Goal: Task Accomplishment & Management: Manage account settings

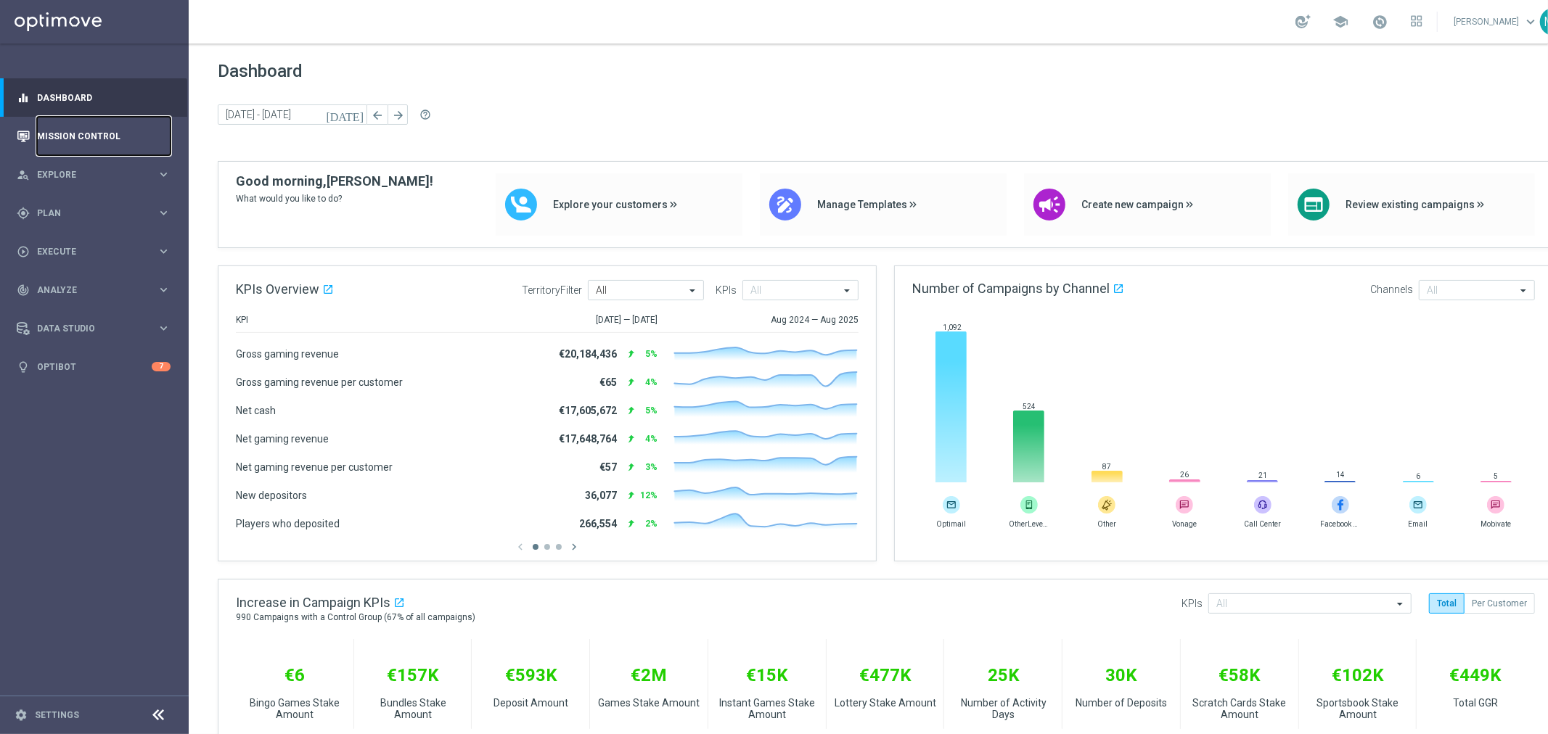
click at [110, 140] on link "Mission Control" at bounding box center [103, 136] width 133 height 38
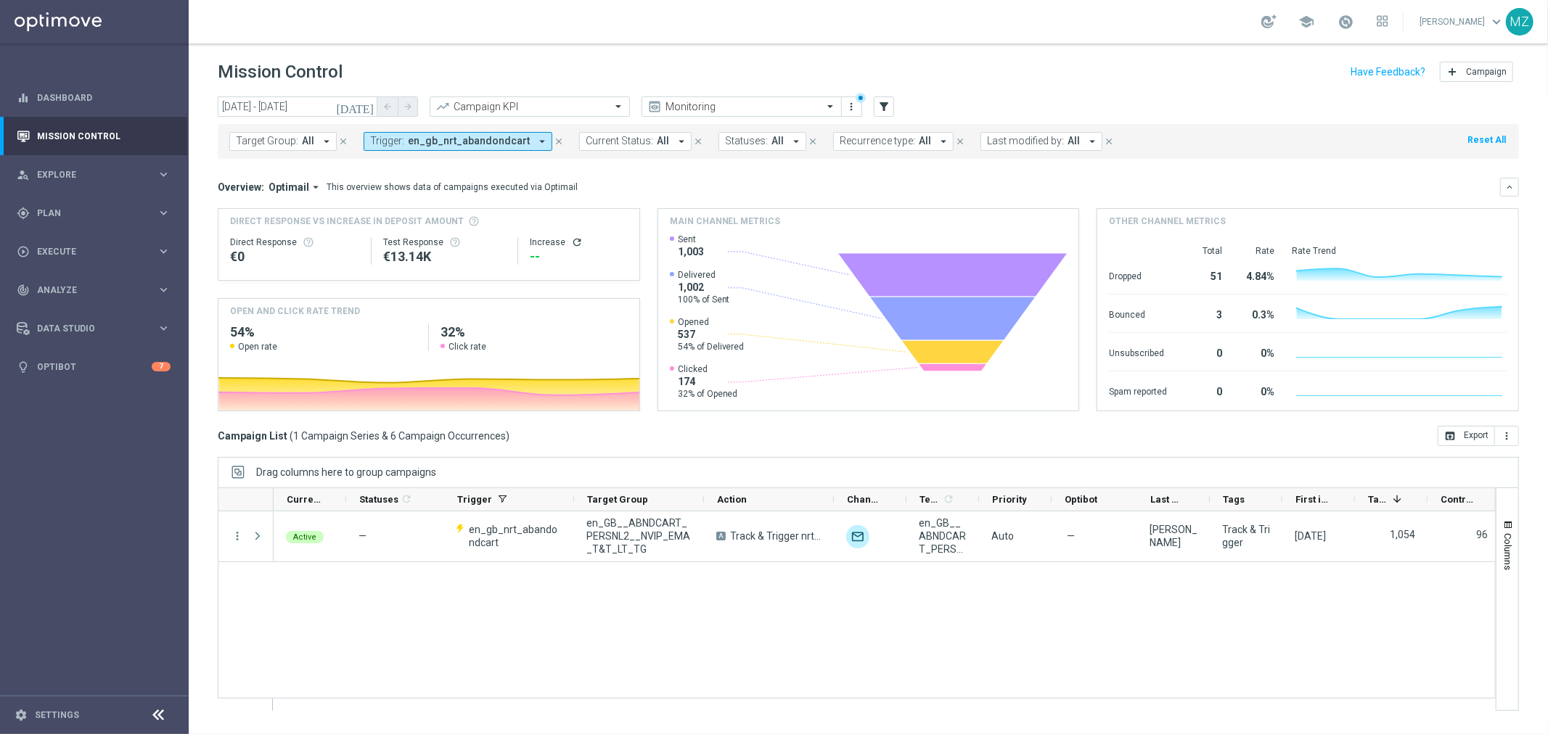
click at [371, 103] on icon "today" at bounding box center [355, 106] width 39 height 13
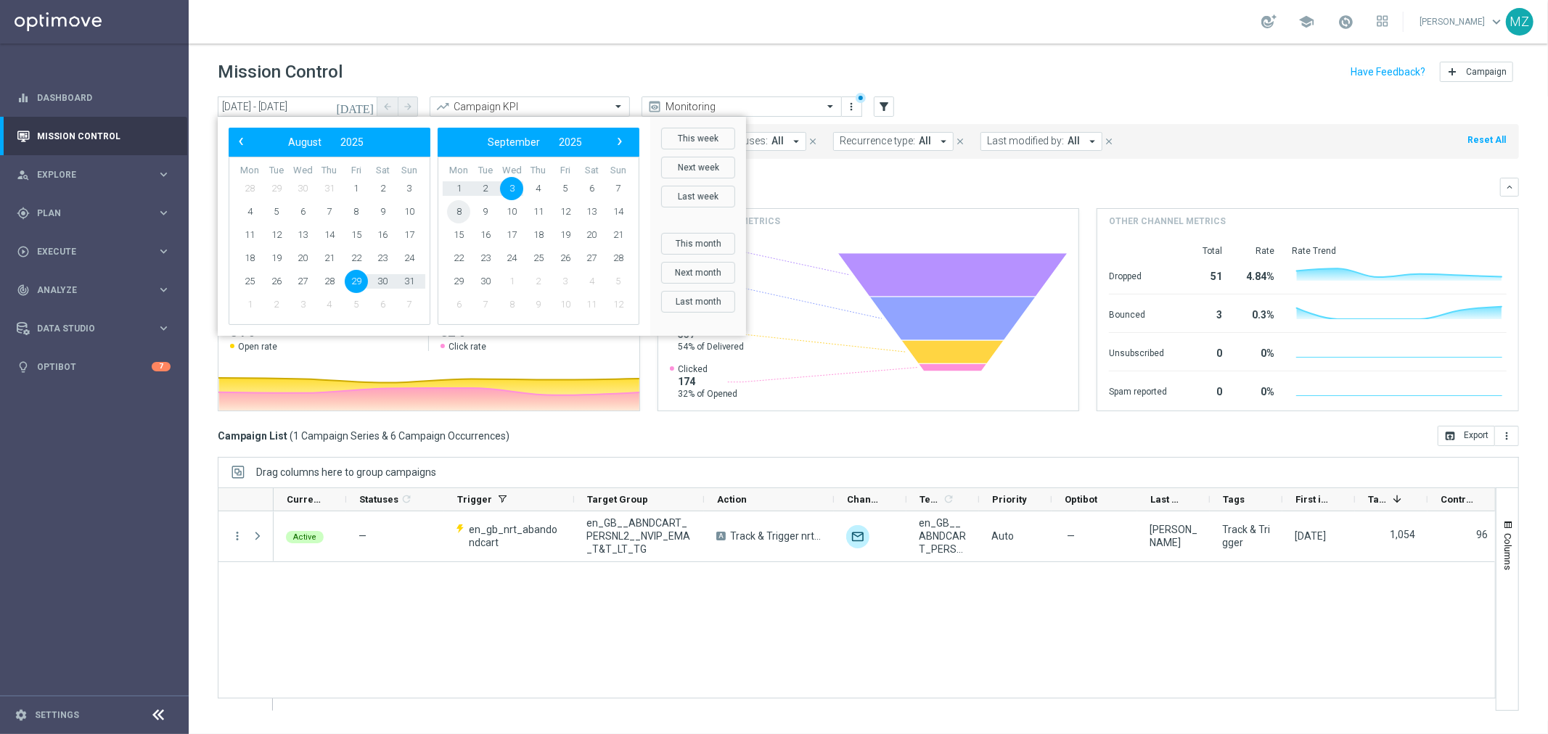
click at [457, 205] on span "8" at bounding box center [458, 211] width 23 height 23
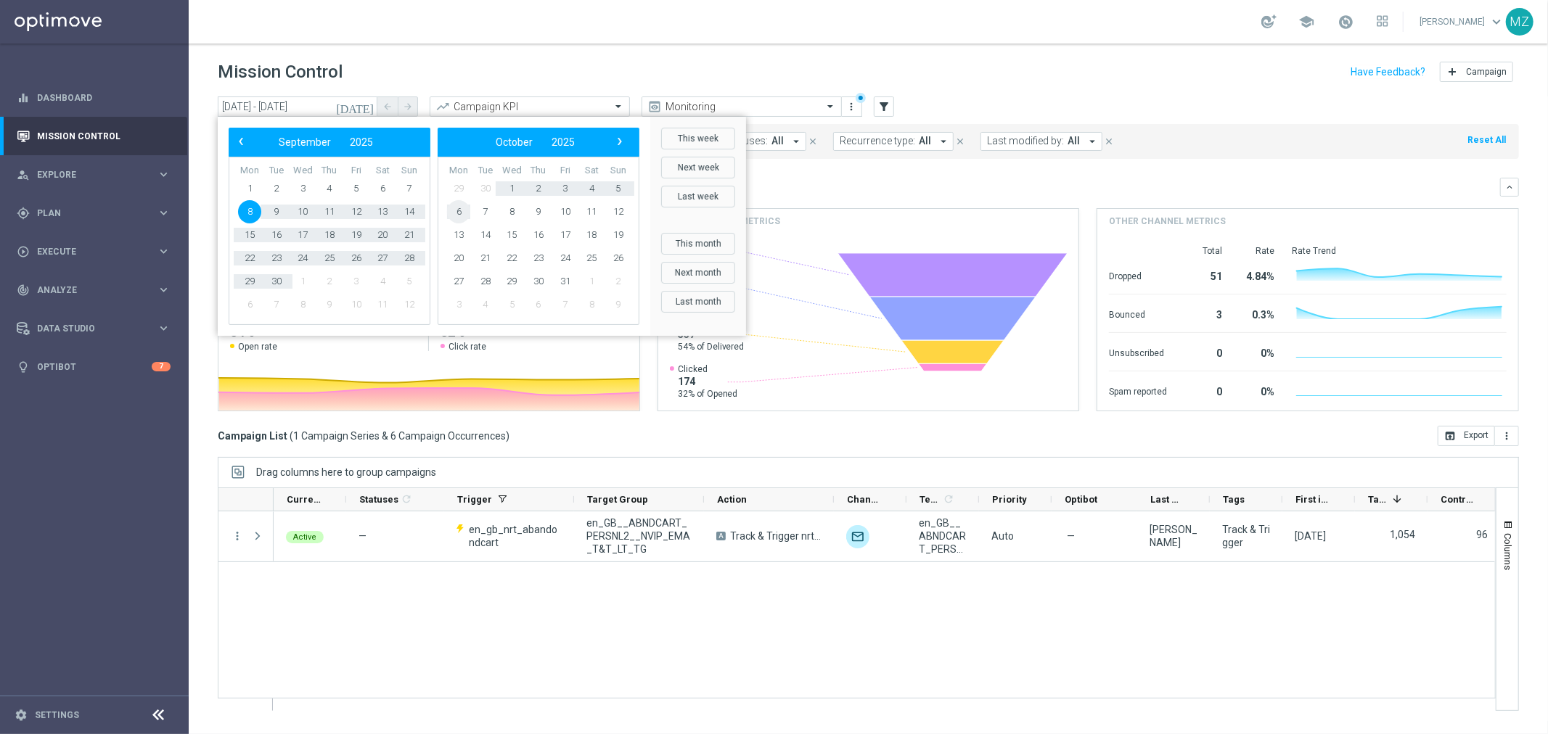
click at [457, 205] on span "6" at bounding box center [458, 211] width 23 height 23
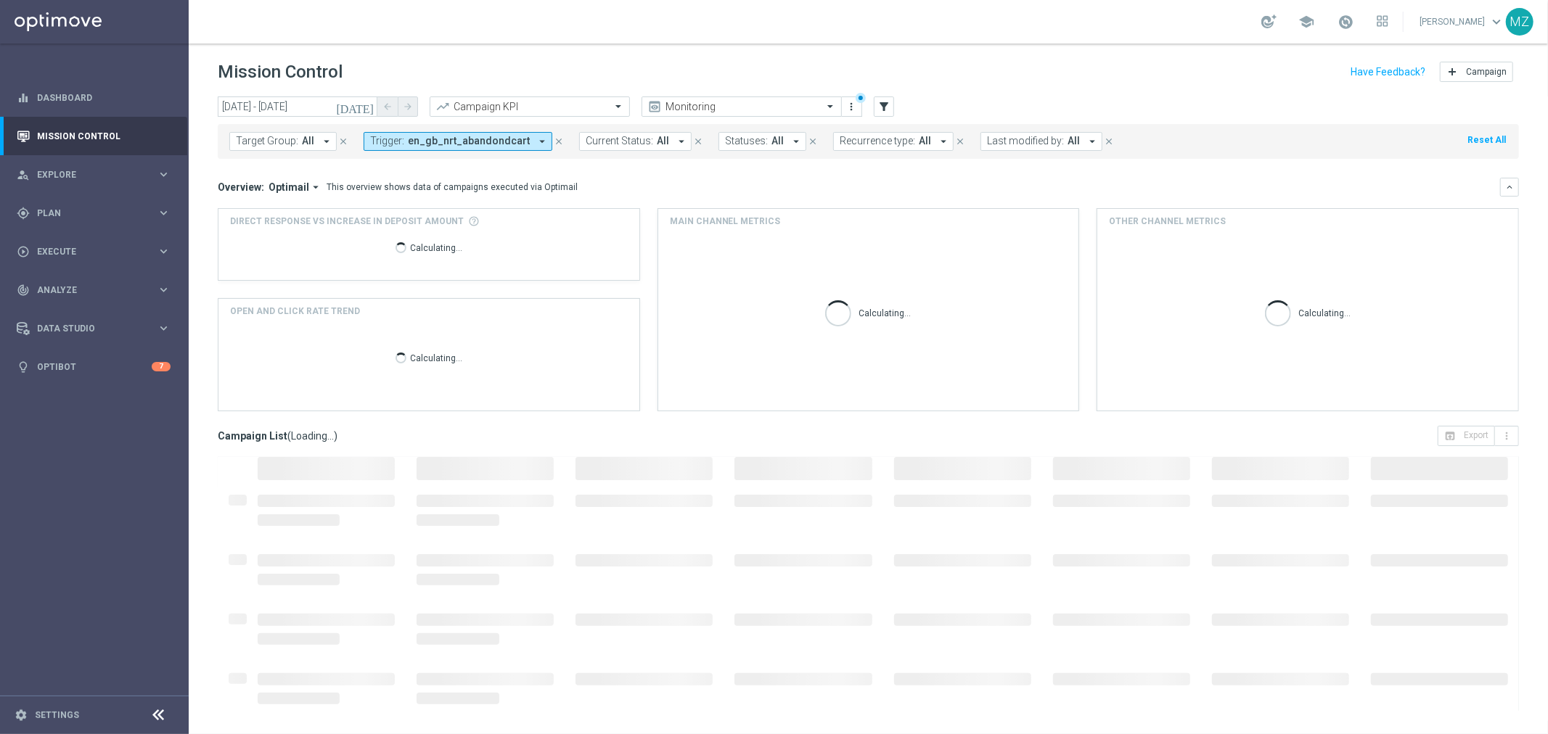
click at [366, 104] on icon "today" at bounding box center [355, 106] width 39 height 13
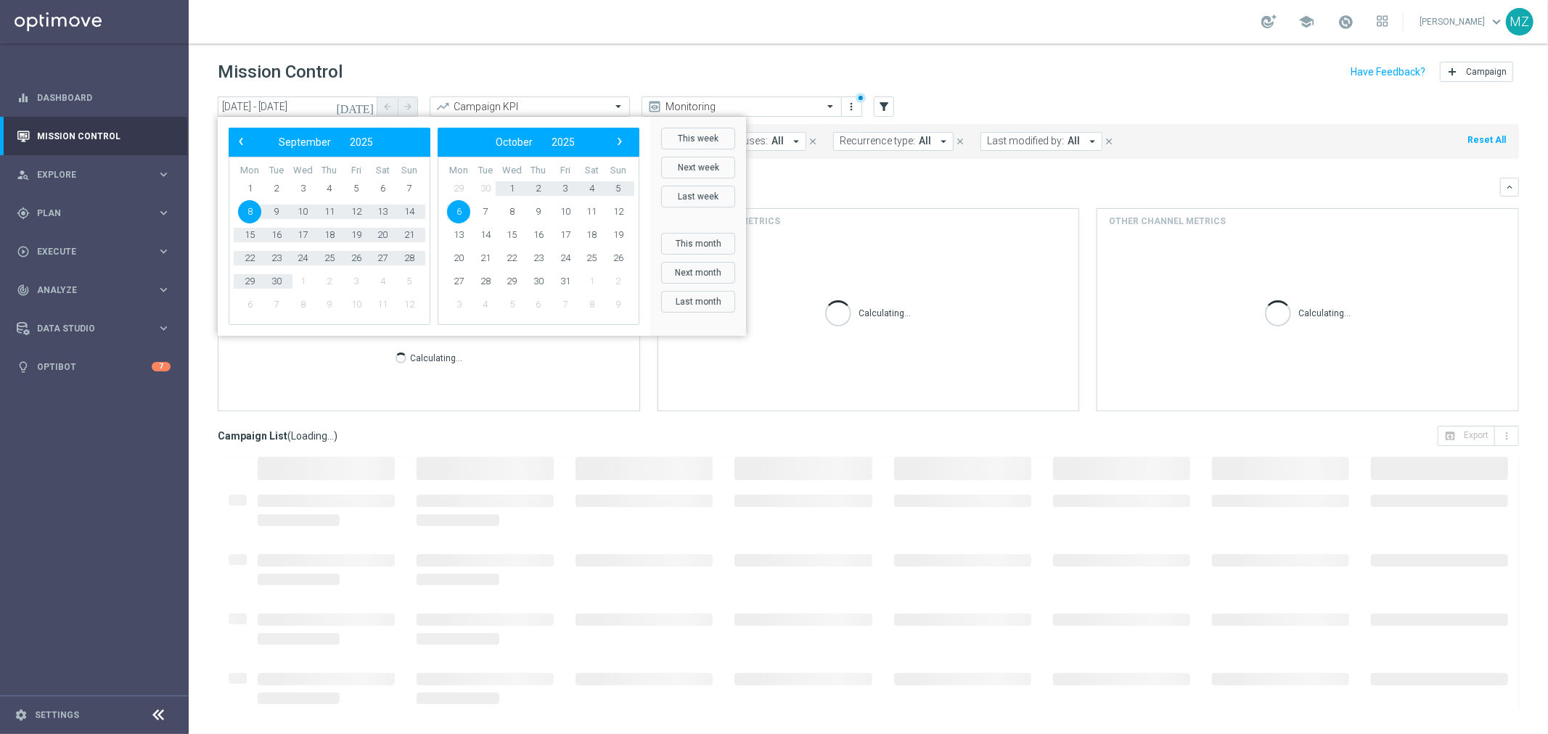
click at [244, 218] on span "8" at bounding box center [249, 211] width 23 height 23
click at [247, 212] on span "8" at bounding box center [249, 211] width 23 height 23
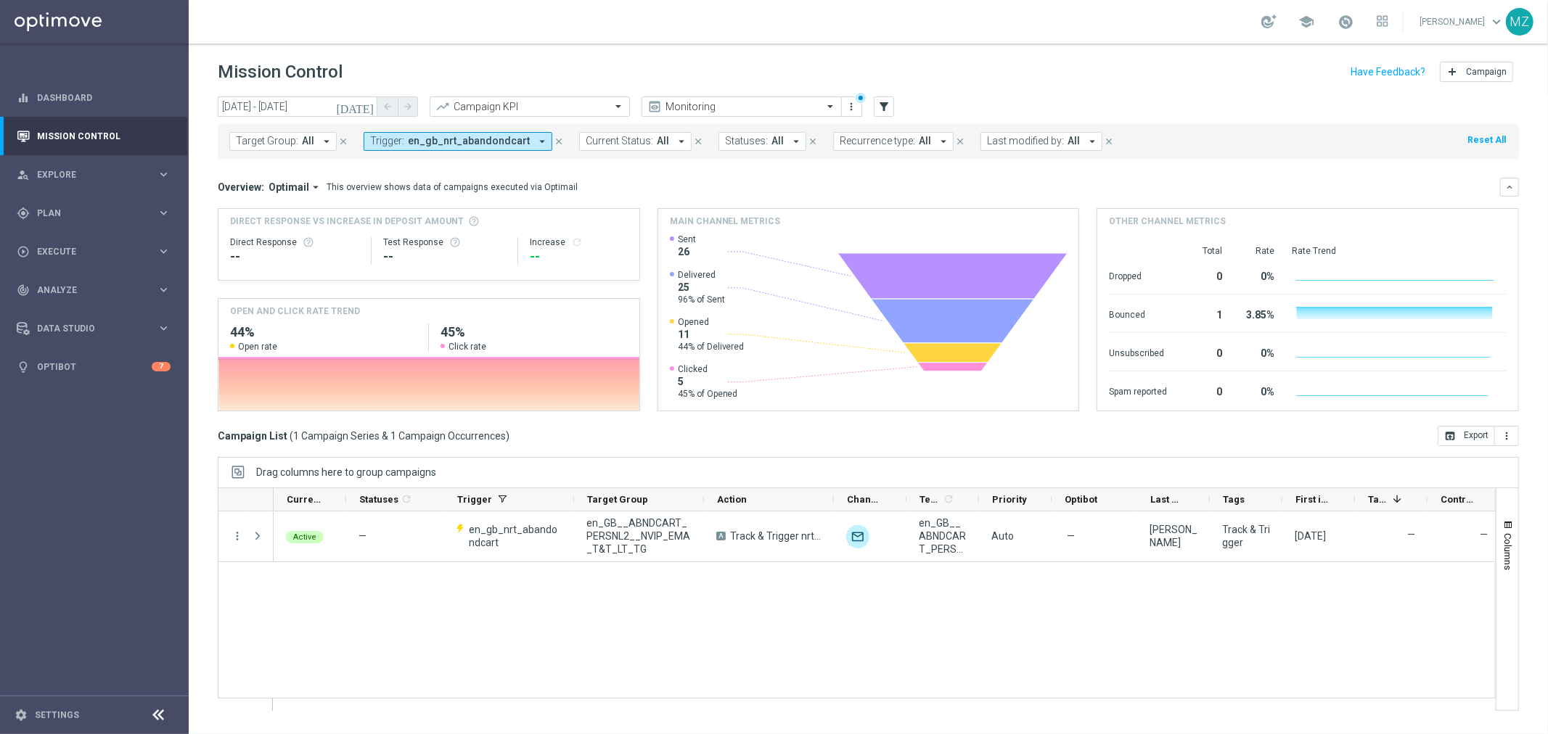
click at [506, 142] on span "en_gb_nrt_abandondcart" at bounding box center [469, 141] width 122 height 12
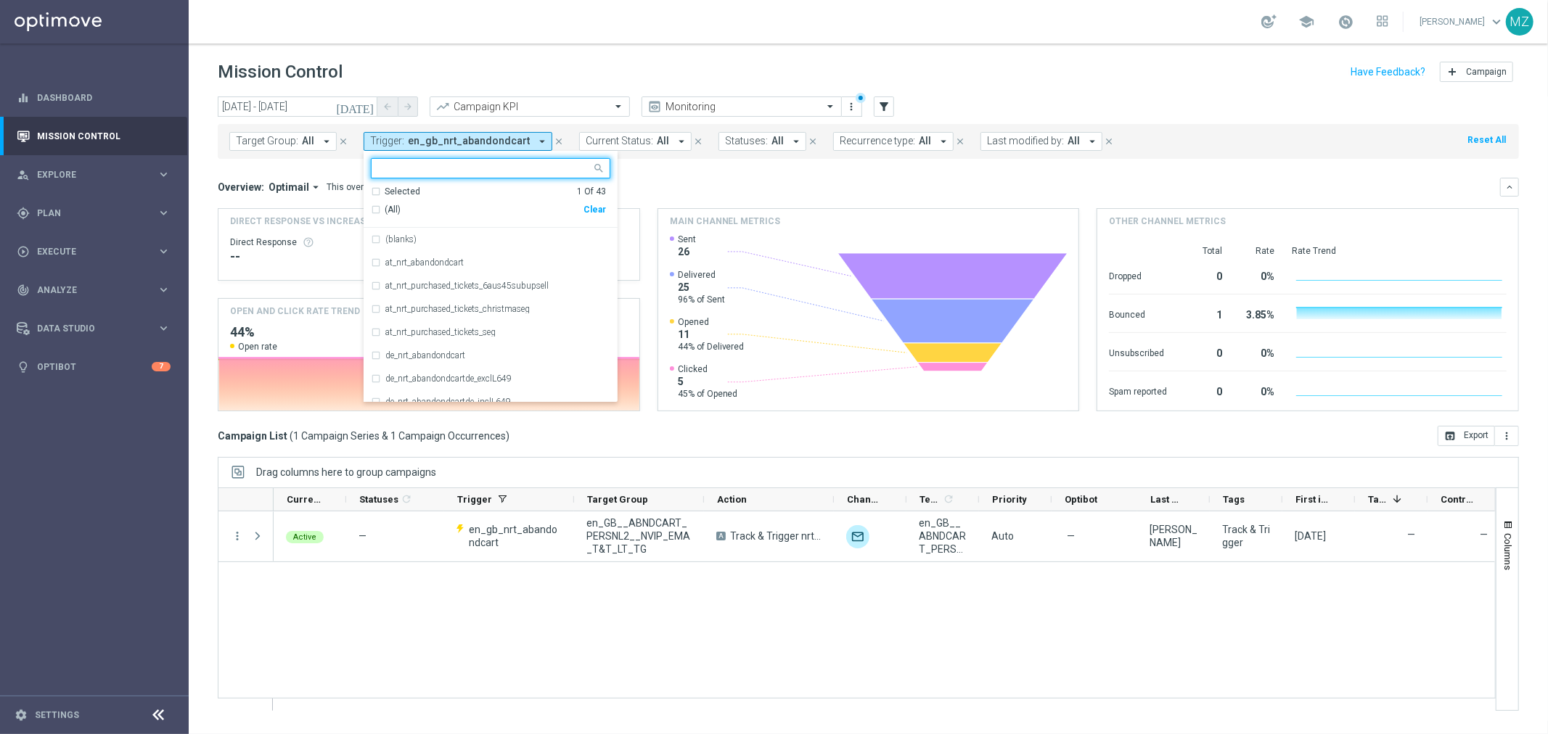
click at [0, 0] on div "Clear" at bounding box center [0, 0] width 0 height 0
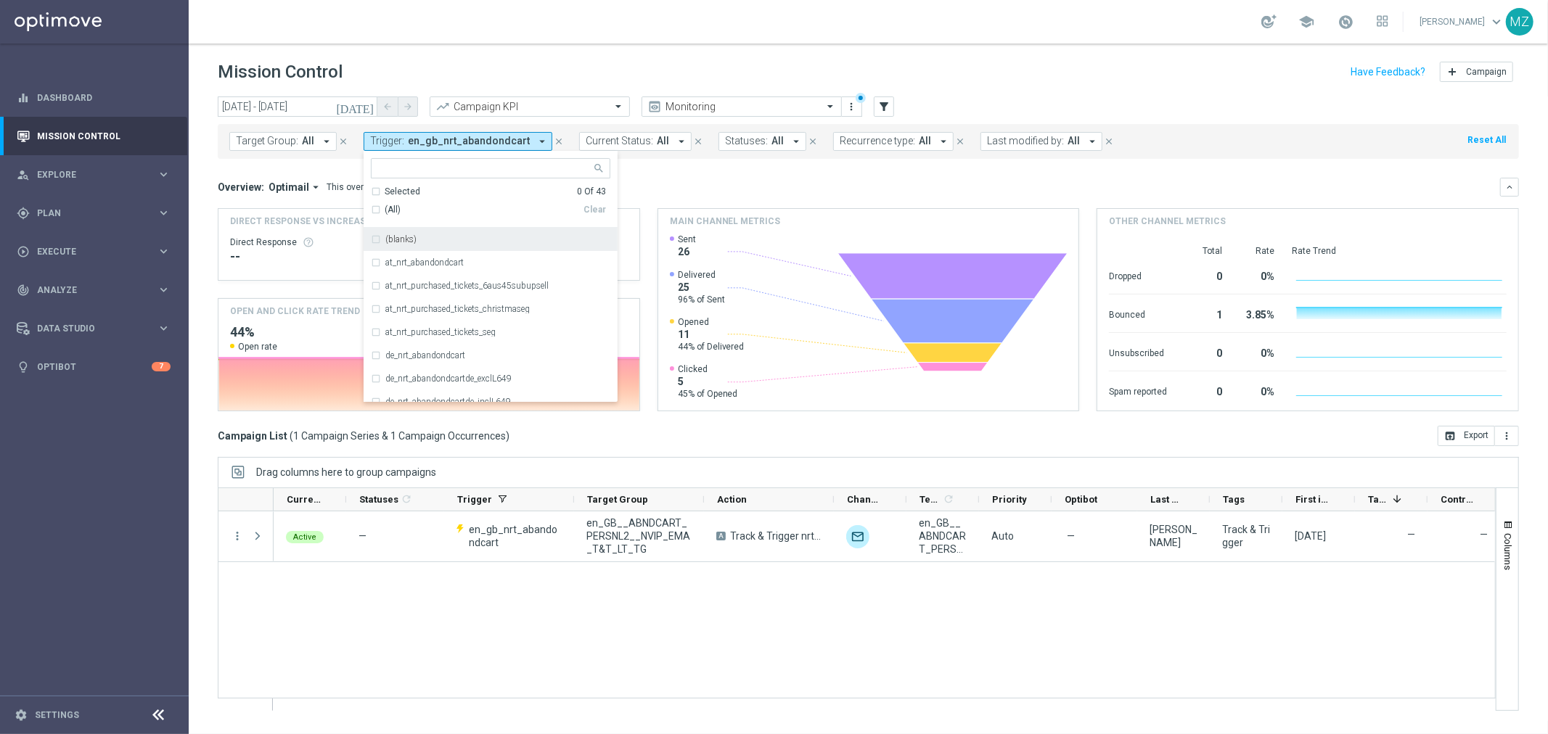
click at [372, 191] on div "Selected 0 Of 43" at bounding box center [488, 192] width 235 height 12
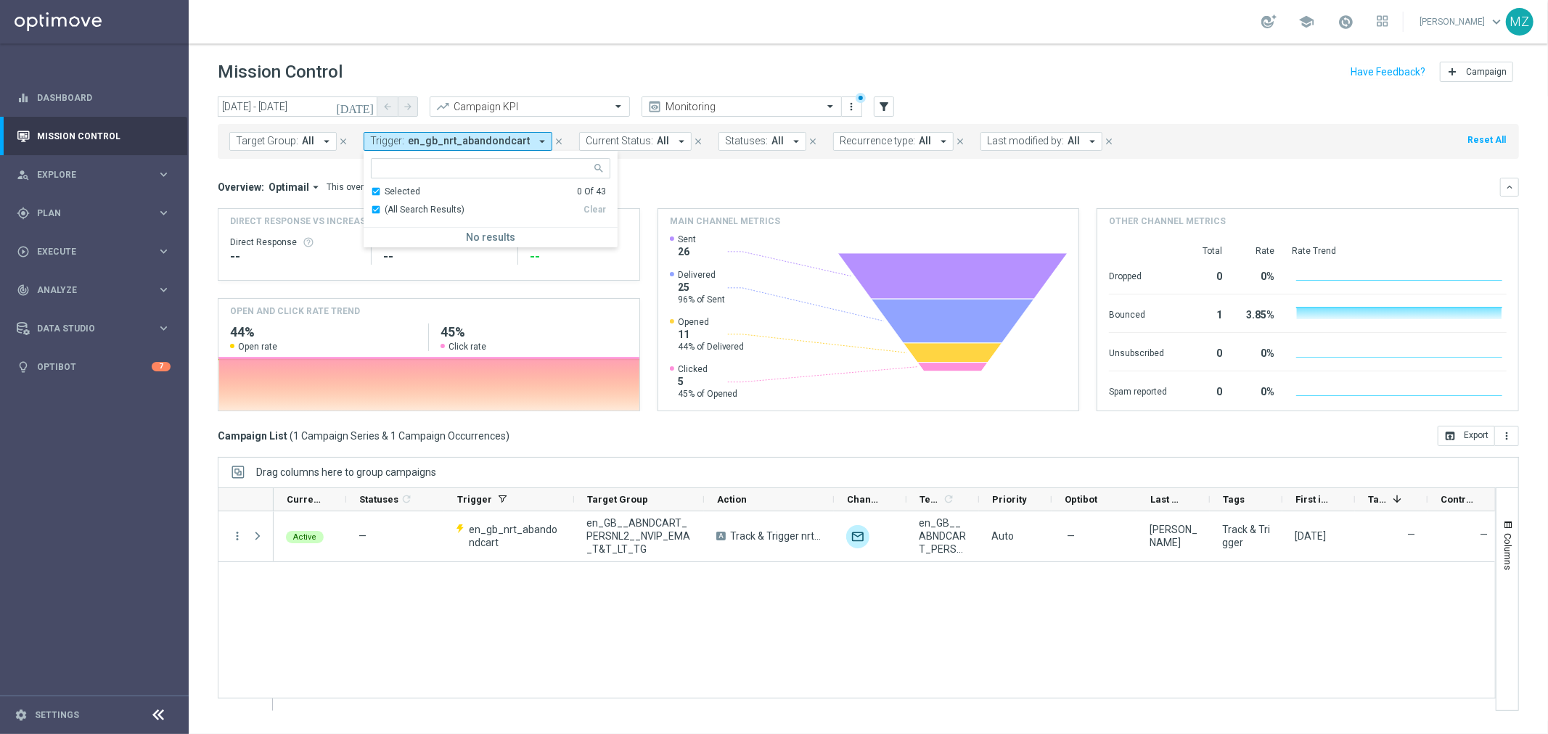
click at [376, 210] on div "(All Search Results)" at bounding box center [477, 210] width 213 height 12
click at [373, 192] on div "Selected 0 Of 43" at bounding box center [488, 192] width 235 height 12
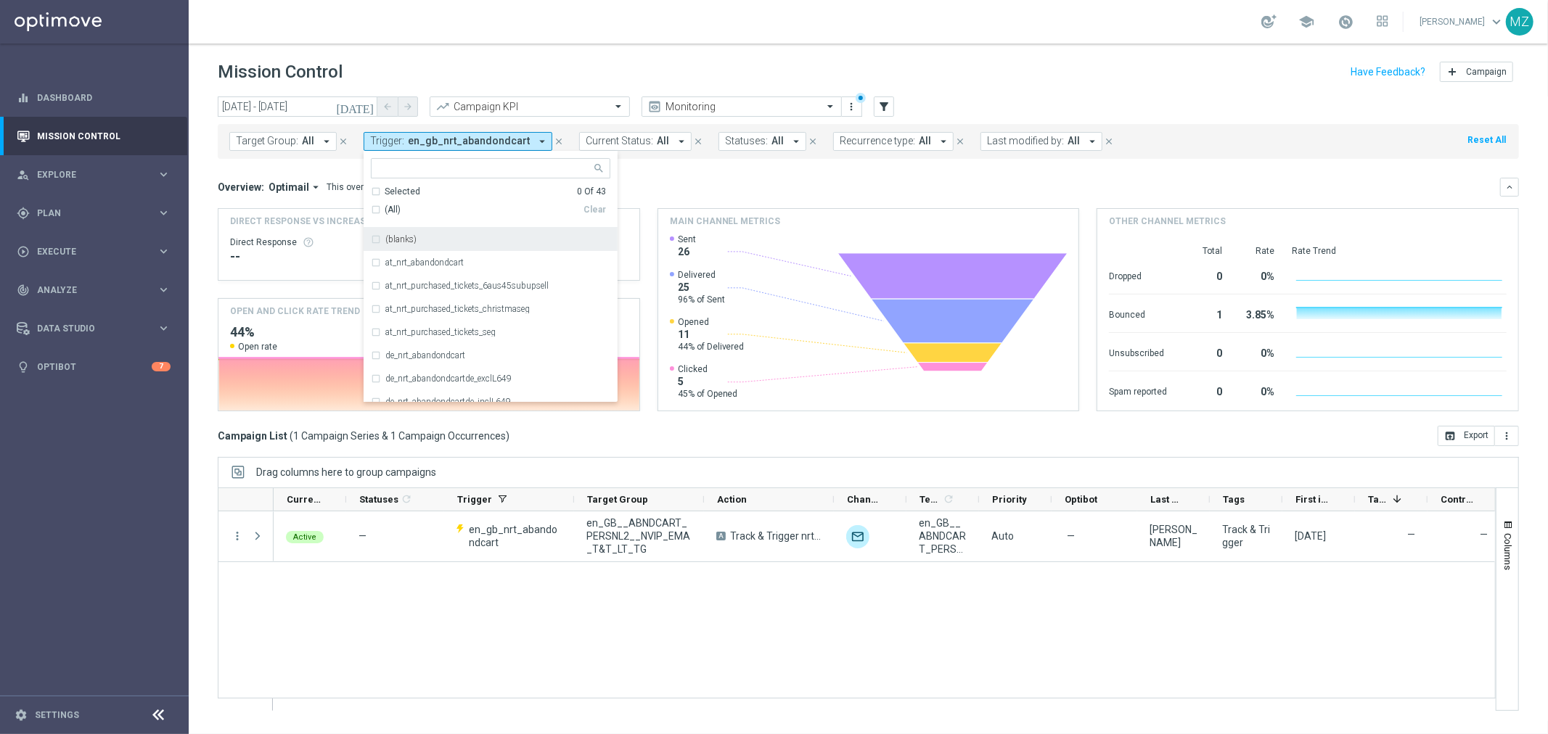
click at [372, 209] on div "(All)" at bounding box center [477, 210] width 213 height 12
click at [371, 237] on div "(blanks)" at bounding box center [490, 239] width 239 height 23
click at [793, 47] on header "Mission Control add Campaign" at bounding box center [868, 70] width 1359 height 53
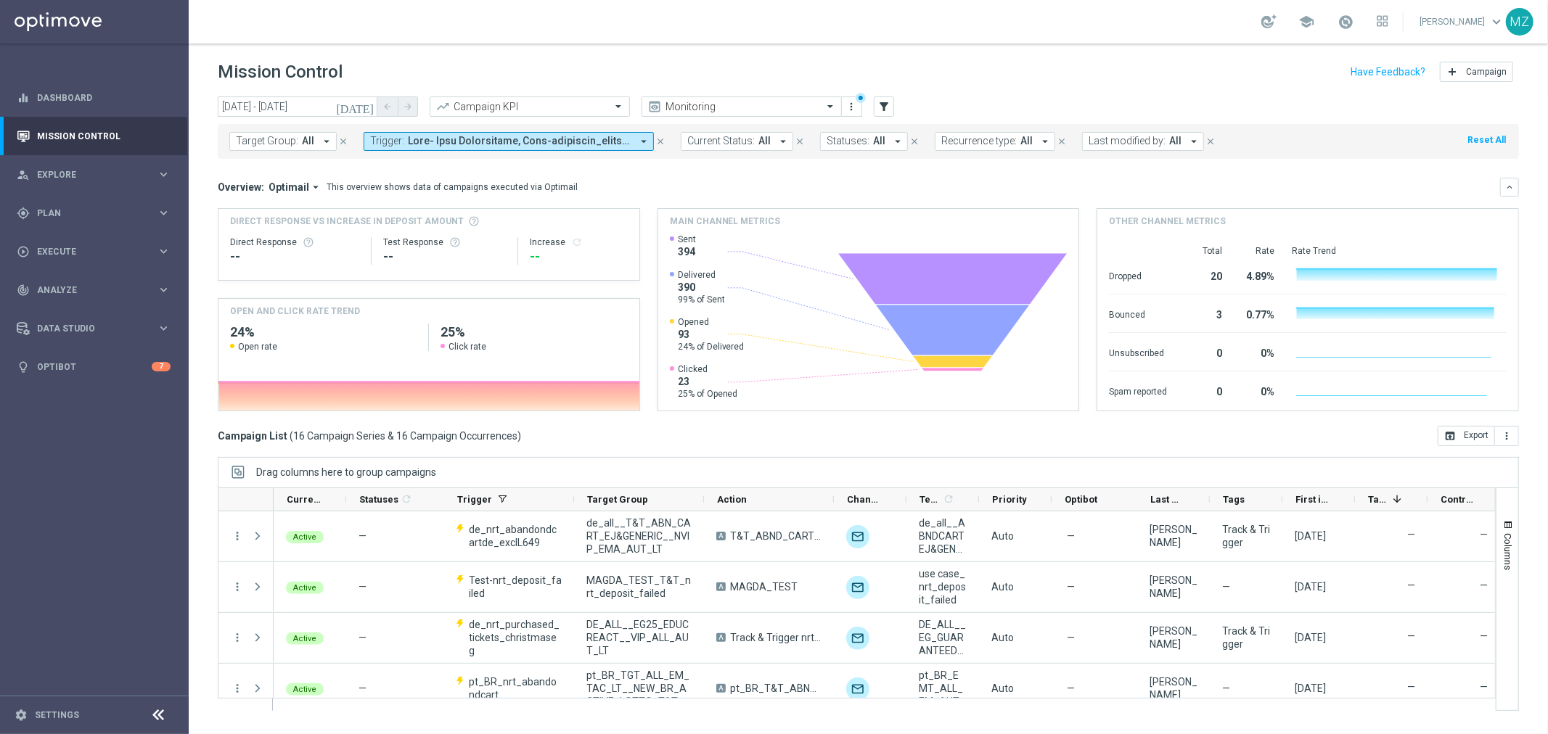
click at [496, 139] on span at bounding box center [519, 141] width 223 height 12
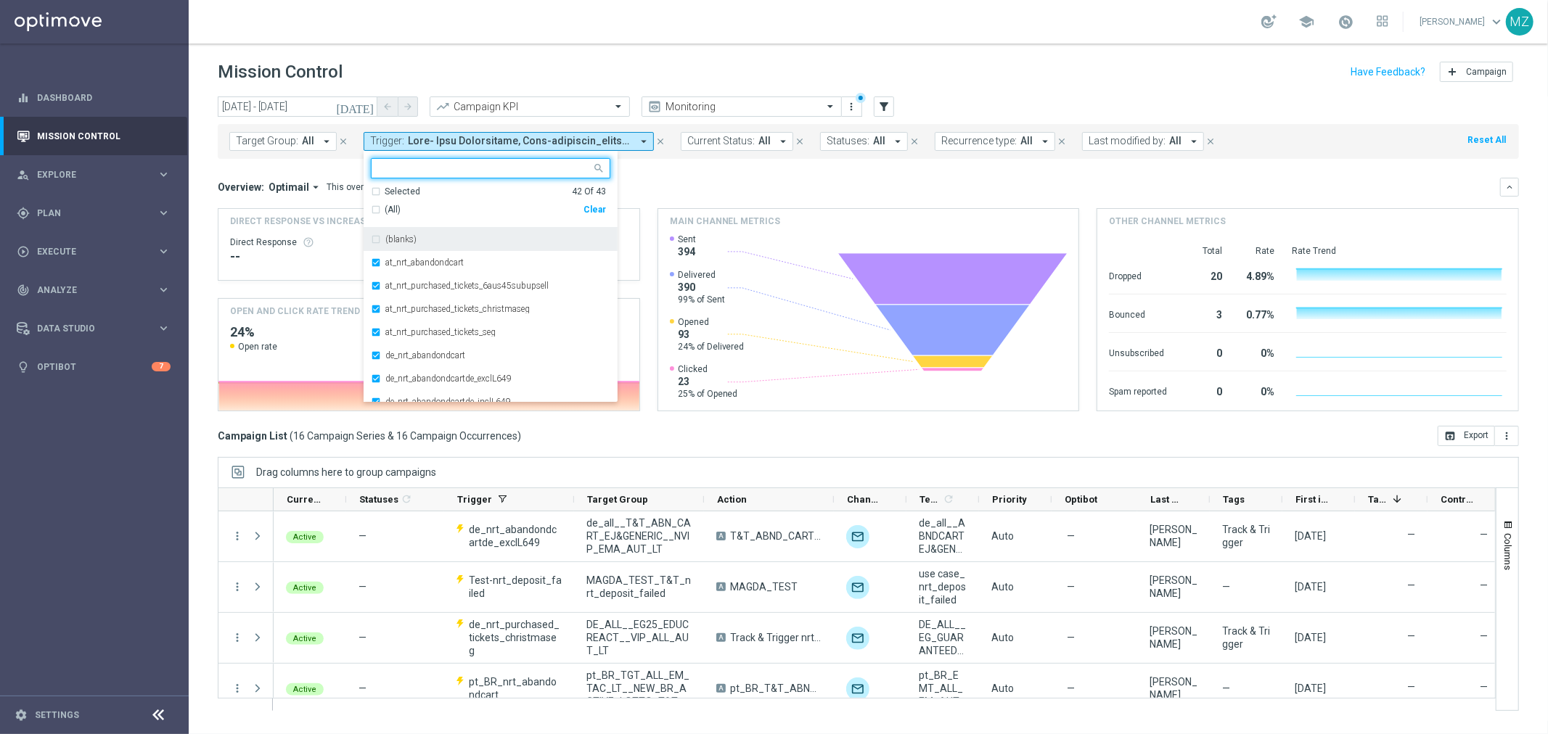
click at [820, 38] on div "school Magdalena Zazula keyboard_arrow_down MZ" at bounding box center [868, 22] width 1359 height 44
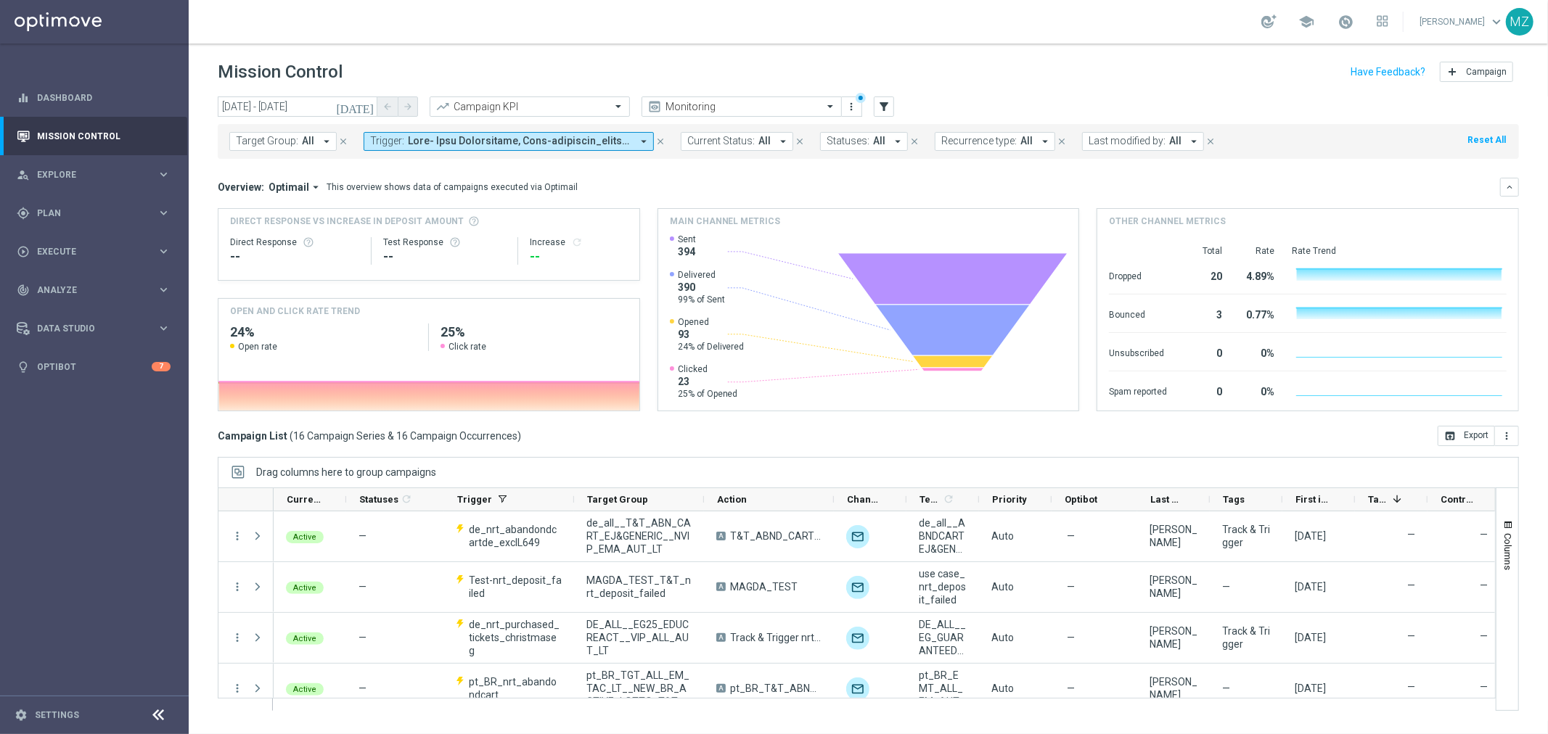
click at [371, 113] on button "today" at bounding box center [356, 107] width 44 height 22
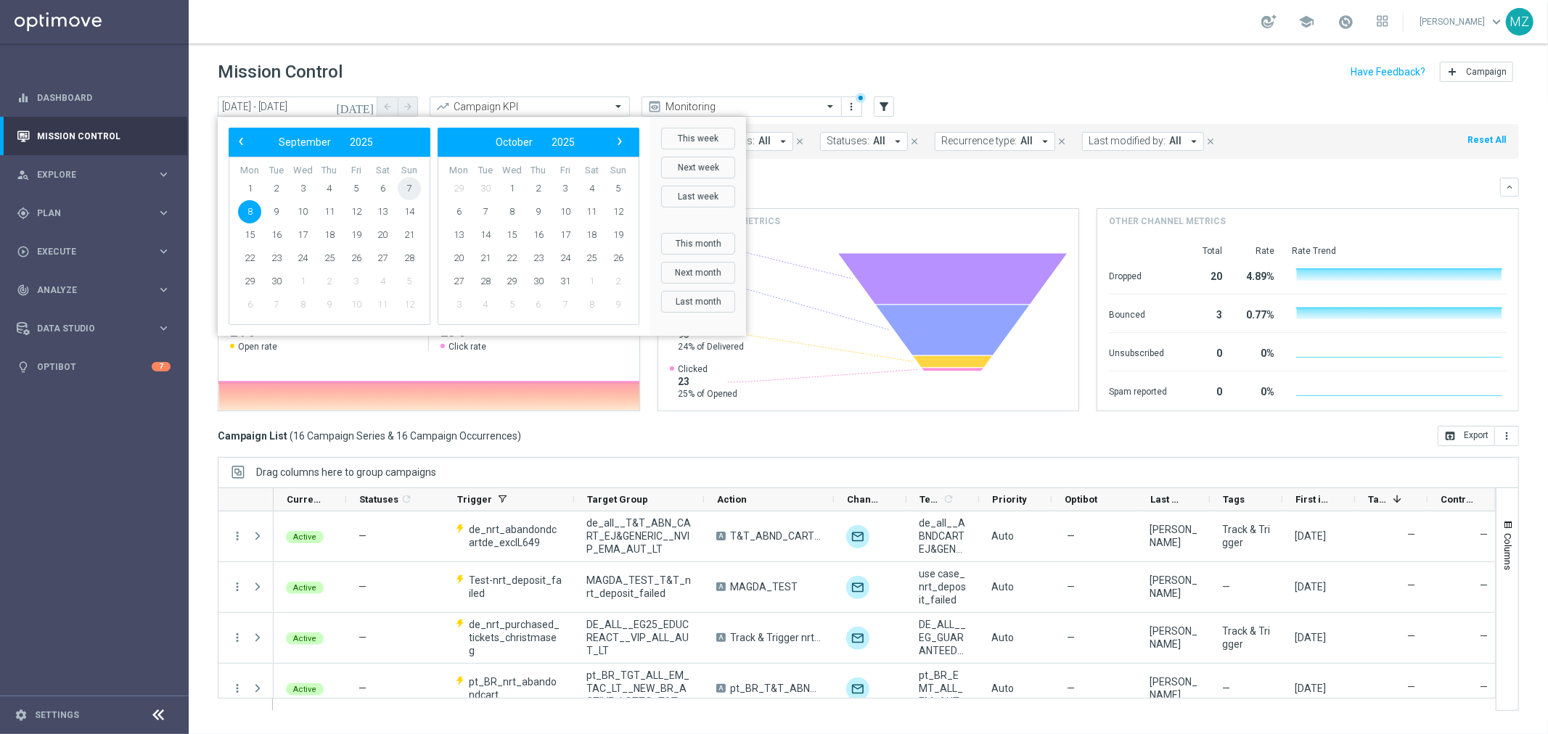
click at [414, 190] on span "7" at bounding box center [409, 188] width 23 height 23
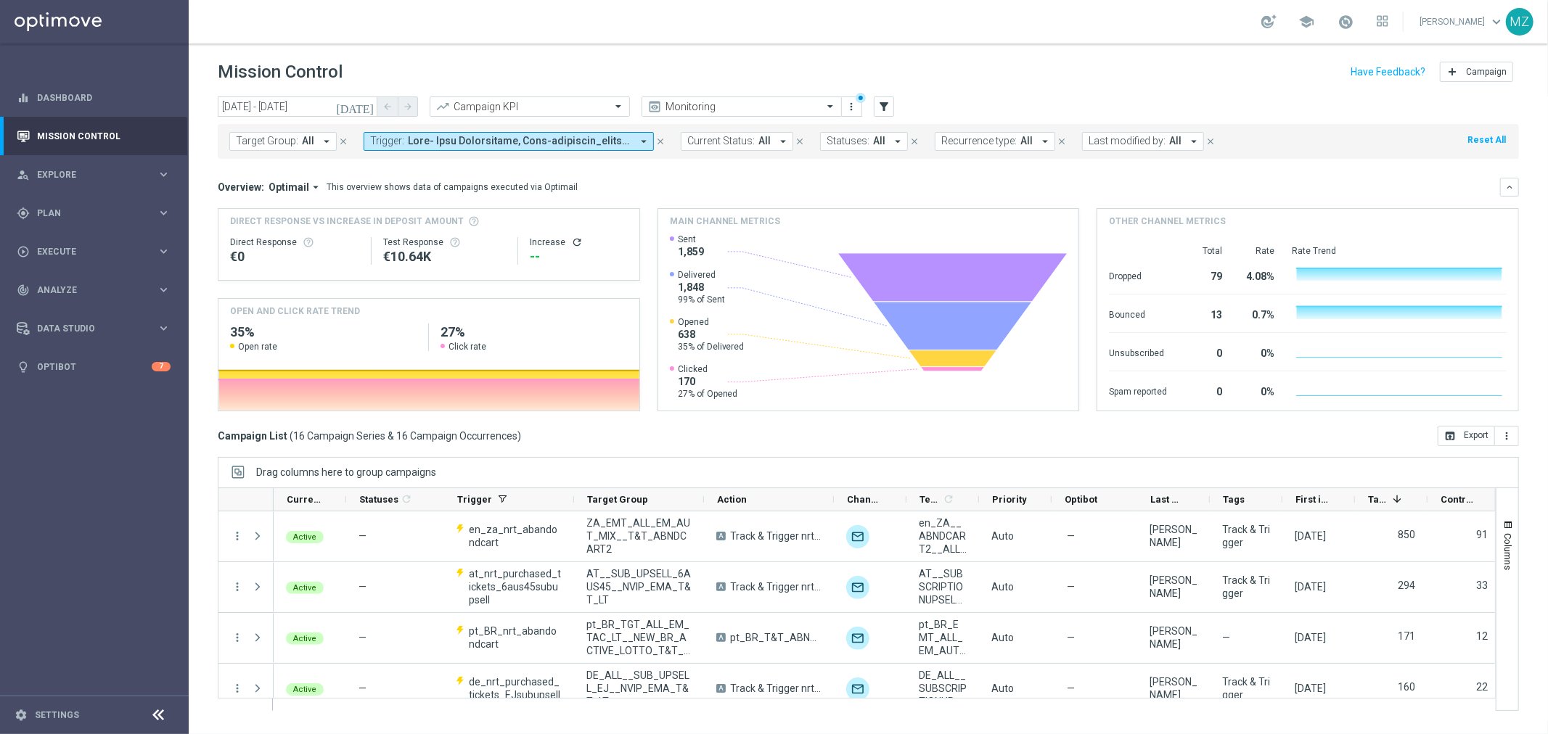
click at [571, 235] on div "Direct Response €0 Test Response €10.64K Increase refresh" at bounding box center [429, 251] width 398 height 46
click at [575, 238] on icon "refresh" at bounding box center [577, 243] width 12 height 12
click at [371, 104] on icon "today" at bounding box center [355, 106] width 39 height 13
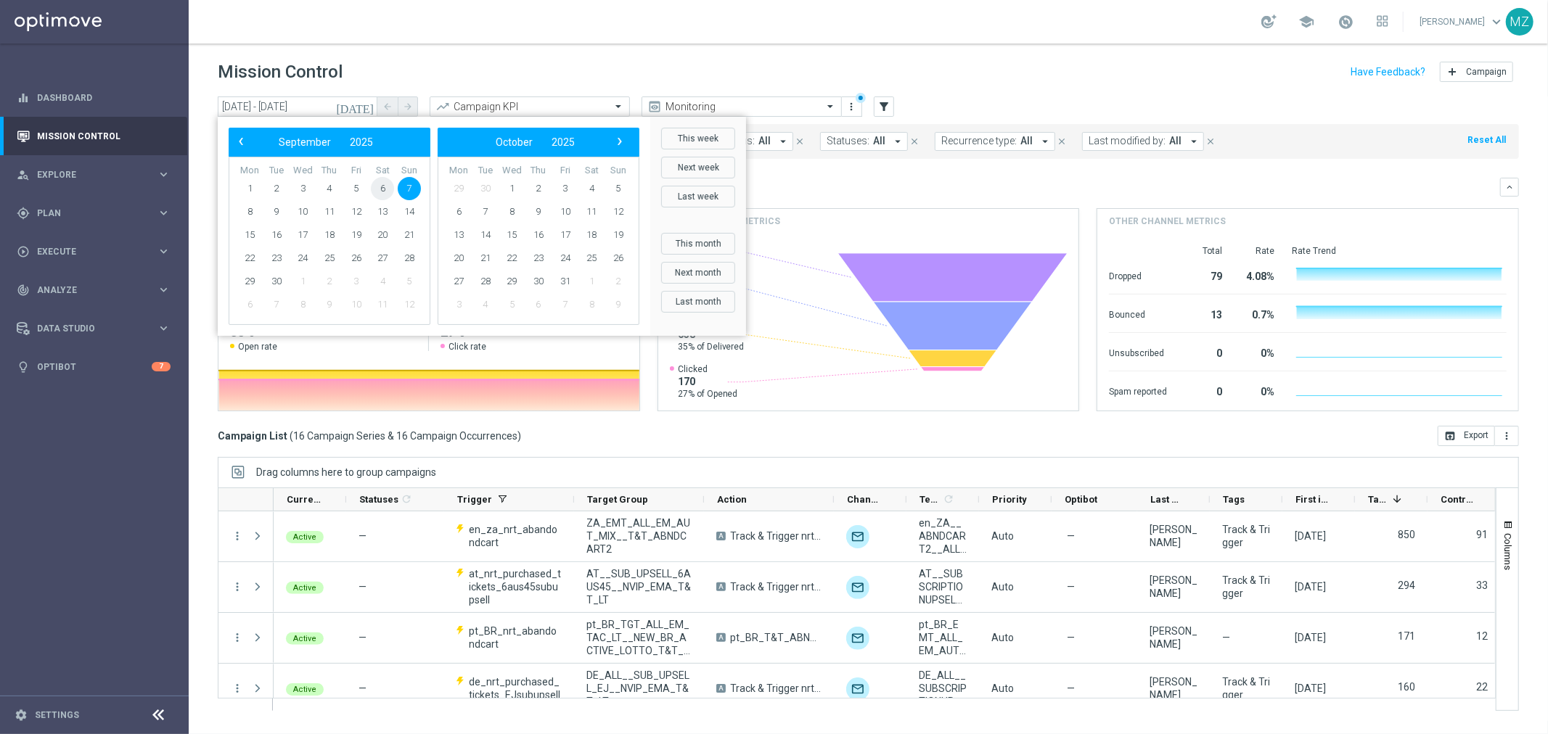
click at [382, 193] on span "6" at bounding box center [382, 188] width 23 height 23
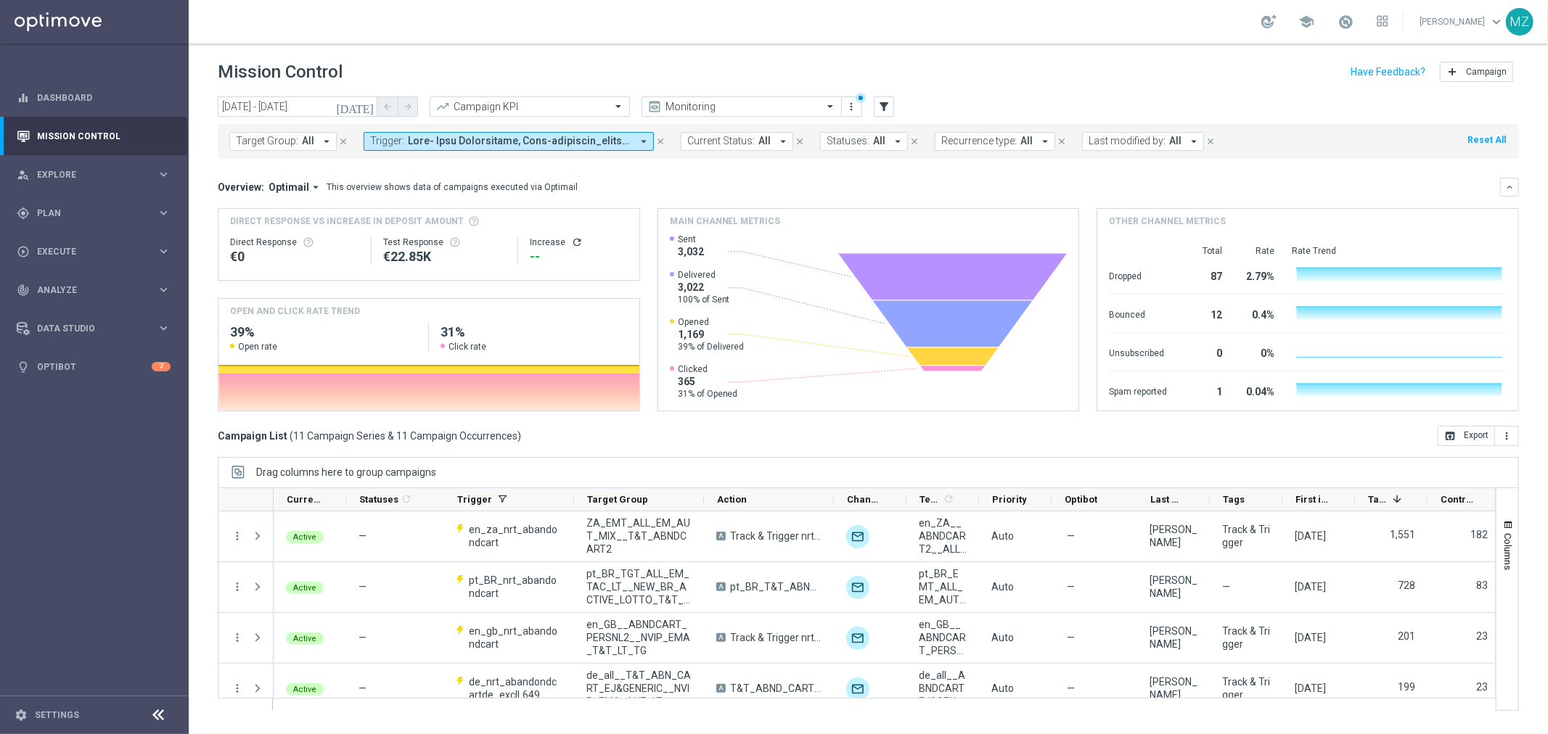
click at [366, 109] on icon "today" at bounding box center [355, 106] width 39 height 13
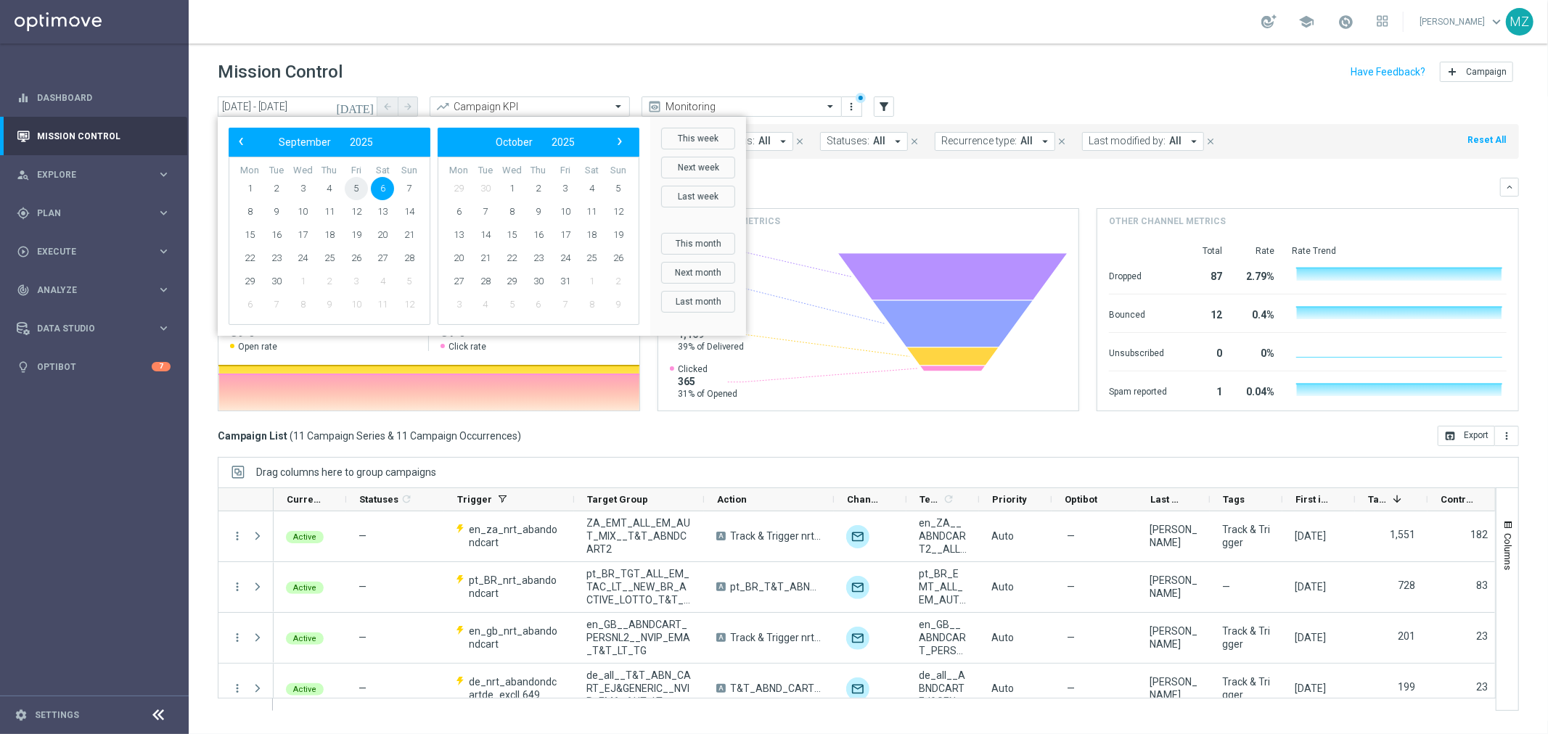
click at [353, 194] on span "5" at bounding box center [356, 188] width 23 height 23
click at [356, 192] on span "5" at bounding box center [356, 188] width 23 height 23
type input "05 Sep 2025 - 05 Sep 2025"
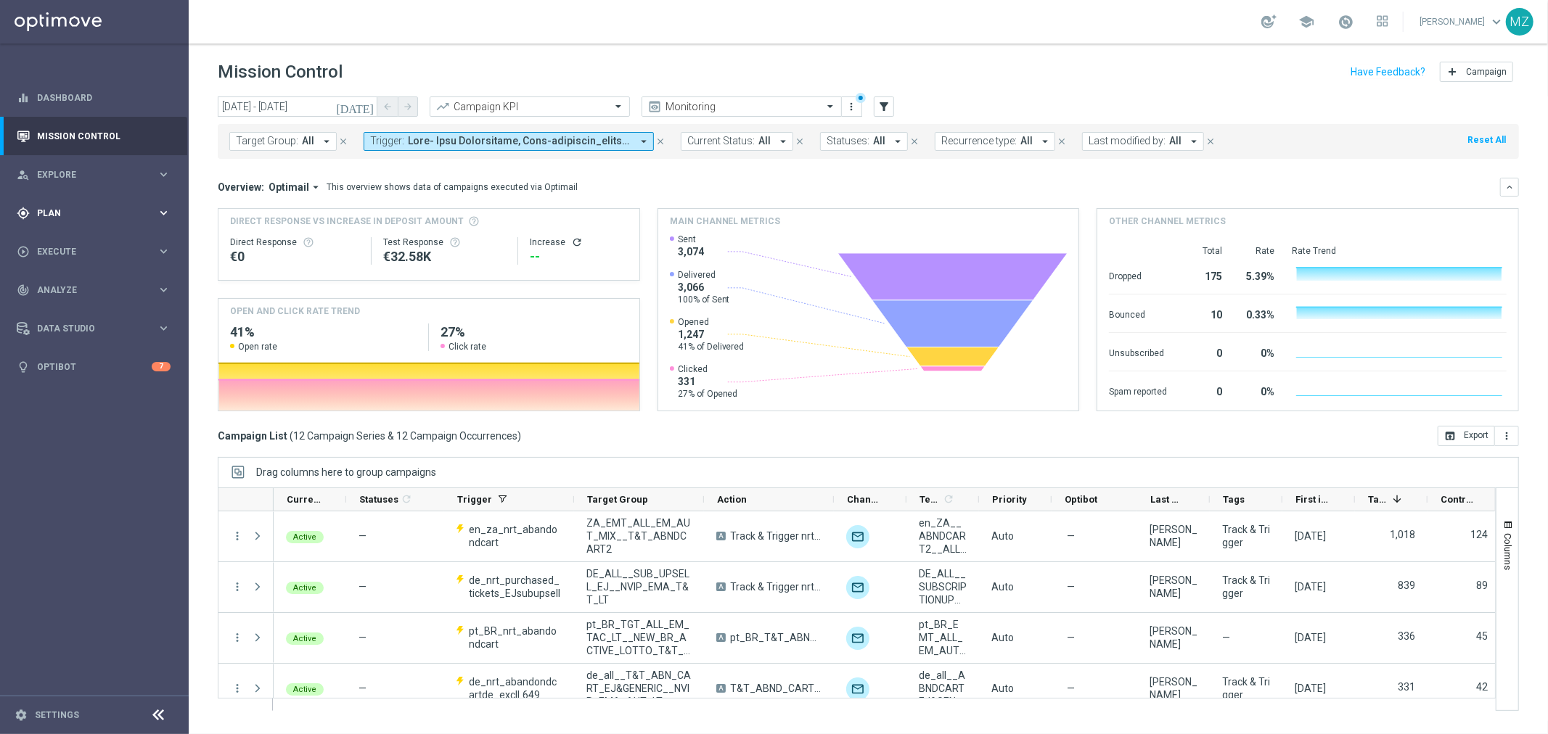
click at [81, 212] on span "Plan" at bounding box center [97, 213] width 120 height 9
click at [75, 239] on link "Target Groups" at bounding box center [94, 243] width 113 height 12
